Goal: Check status: Check status

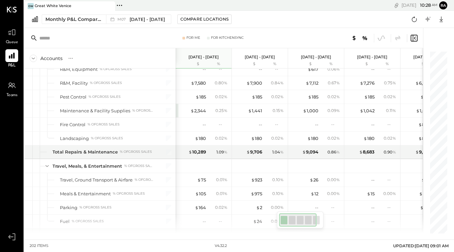
scroll to position [1667, 0]
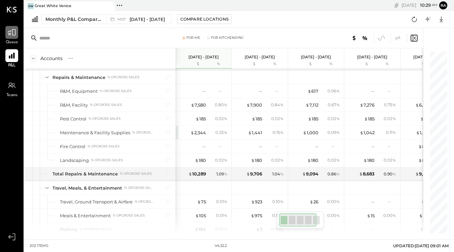
click at [11, 38] on div at bounding box center [11, 32] width 13 height 13
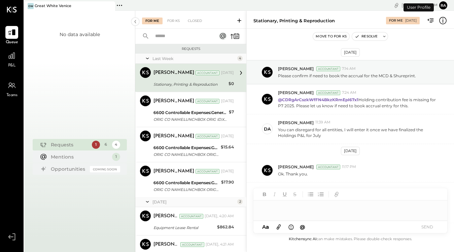
scroll to position [76, 0]
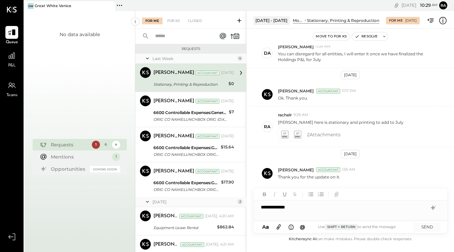
click at [285, 207] on div "**********" at bounding box center [351, 206] width 194 height 13
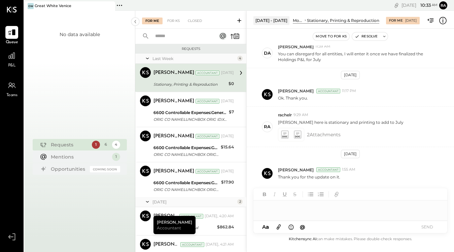
drag, startPoint x: 122, startPoint y: 238, endPoint x: 281, endPoint y: 226, distance: 159.3
click at [281, 226] on icon at bounding box center [278, 227] width 7 height 8
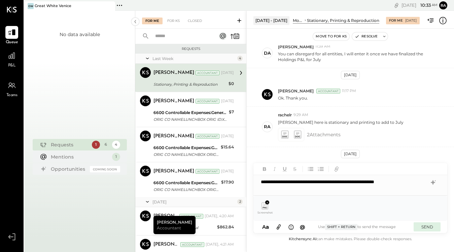
click at [428, 229] on button "SEND" at bounding box center [427, 226] width 27 height 9
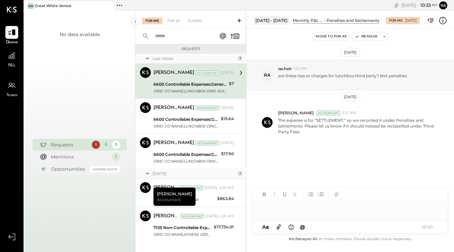
click at [16, 57] on icon at bounding box center [12, 56] width 8 height 8
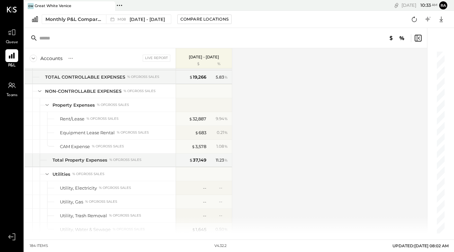
scroll to position [1975, 0]
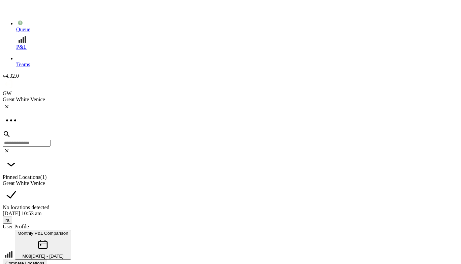
scroll to position [406, 0]
